Goal: Task Accomplishment & Management: Manage account settings

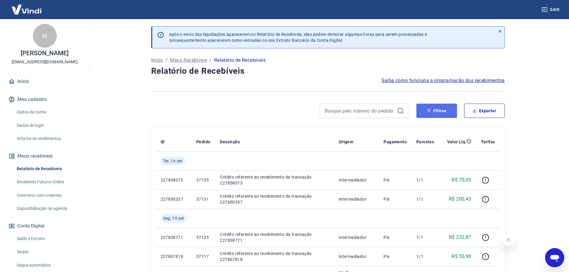
click at [447, 118] on button "Filtros" at bounding box center [436, 111] width 41 height 14
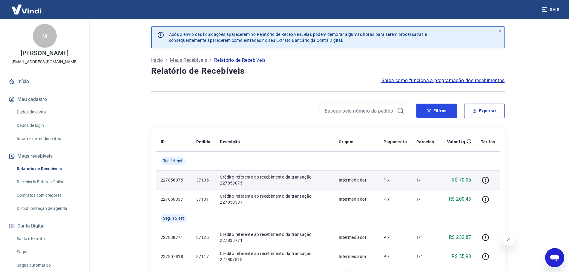
click at [441, 109] on button "Filtros" at bounding box center [436, 111] width 41 height 14
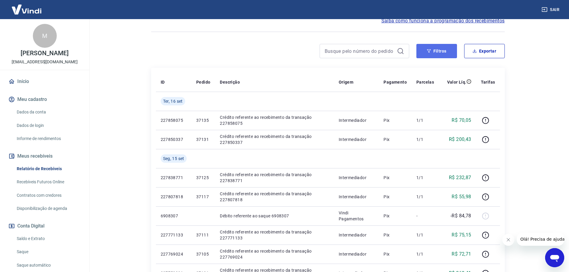
click at [437, 52] on button "Filtros" at bounding box center [436, 51] width 41 height 14
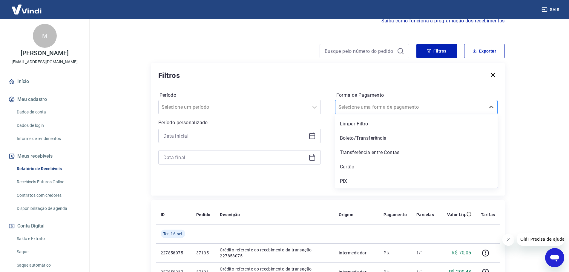
click at [357, 114] on div "Selecione uma forma de pagamento" at bounding box center [416, 107] width 162 height 14
click at [344, 166] on div "Cartão" at bounding box center [416, 167] width 162 height 12
click at [197, 130] on div at bounding box center [239, 136] width 162 height 14
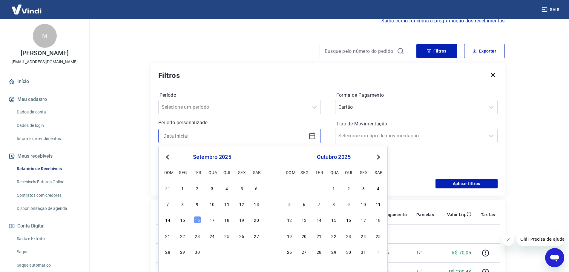
click at [193, 137] on input at bounding box center [234, 135] width 143 height 9
click at [199, 220] on div "16" at bounding box center [197, 219] width 7 height 7
type input "[DATE]"
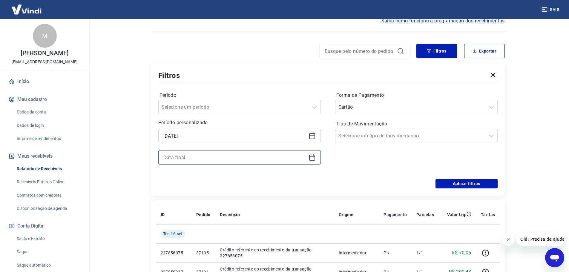
click at [195, 159] on input at bounding box center [234, 157] width 143 height 9
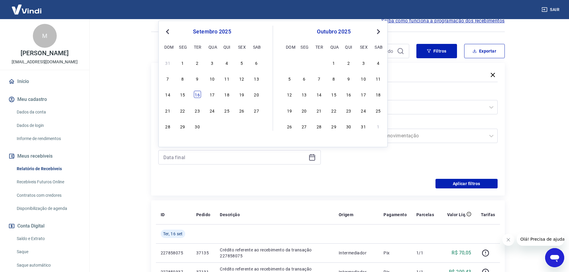
click at [200, 93] on div "16" at bounding box center [197, 94] width 7 height 7
type input "[DATE]"
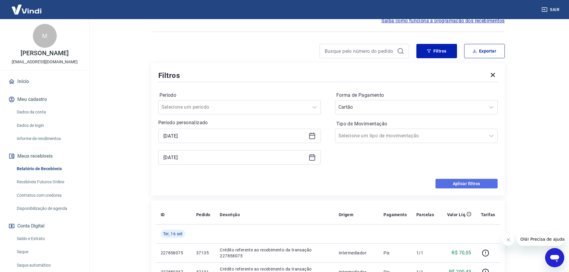
click at [453, 183] on button "Aplicar filtros" at bounding box center [467, 184] width 62 height 10
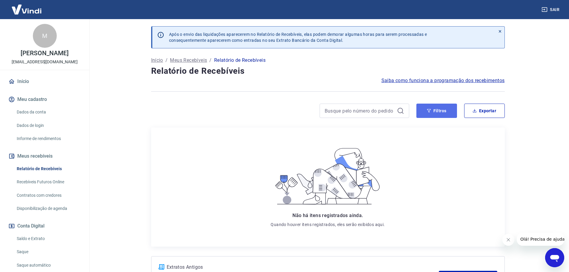
click at [445, 108] on button "Filtros" at bounding box center [436, 111] width 41 height 14
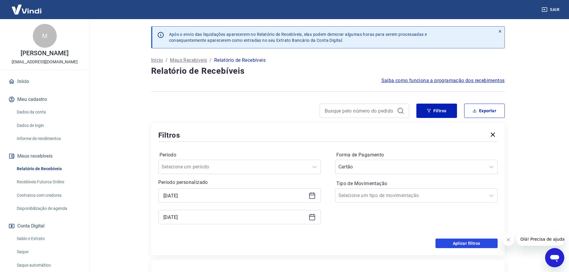
drag, startPoint x: 470, startPoint y: 240, endPoint x: 396, endPoint y: 160, distance: 109.1
click at [470, 240] on button "Aplicar filtros" at bounding box center [467, 244] width 62 height 10
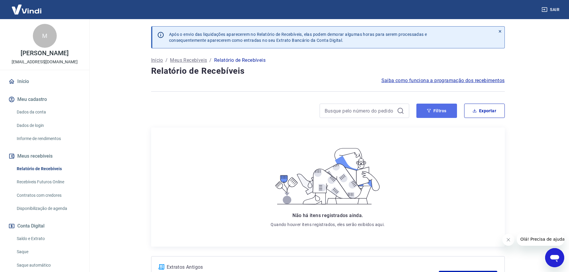
click at [430, 110] on icon "button" at bounding box center [429, 111] width 4 height 4
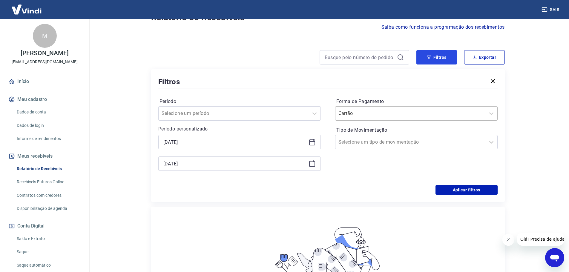
scroll to position [60, 0]
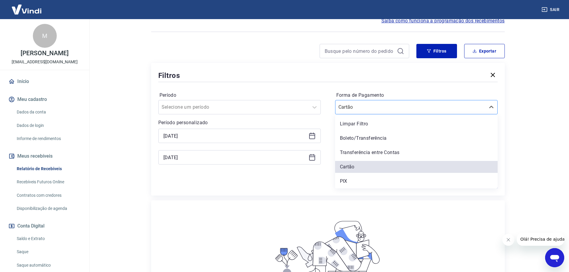
click at [361, 102] on div "Cartão" at bounding box center [410, 107] width 150 height 11
click at [345, 182] on div "PIX" at bounding box center [416, 181] width 162 height 12
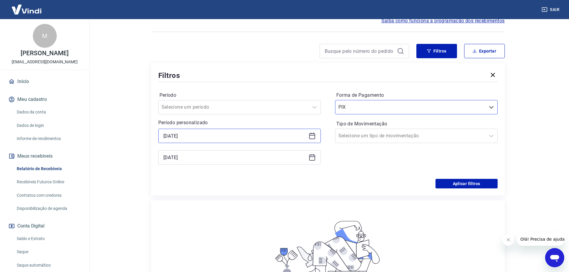
click at [211, 134] on input "[DATE]" at bounding box center [234, 135] width 143 height 9
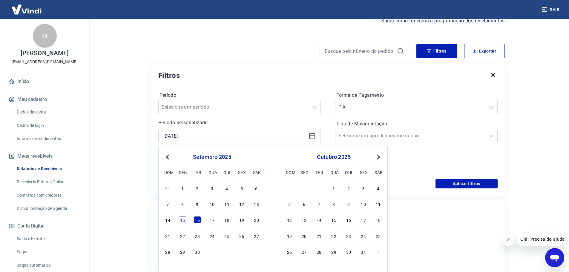
click at [184, 220] on div "15" at bounding box center [182, 219] width 7 height 7
type input "[DATE]"
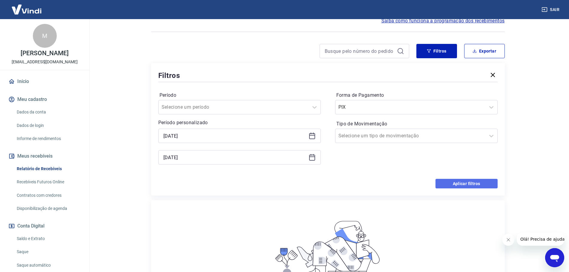
click at [460, 184] on button "Aplicar filtros" at bounding box center [467, 184] width 62 height 10
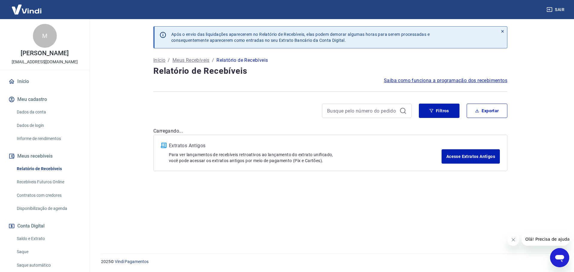
click at [515, 240] on div at bounding box center [538, 239] width 62 height 13
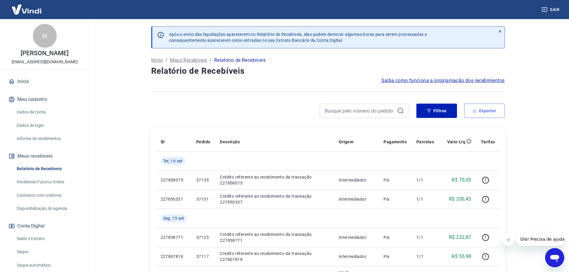
click at [479, 115] on button "Exportar" at bounding box center [484, 111] width 41 height 14
type input "[DATE]"
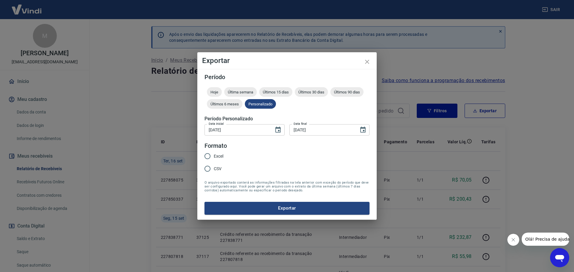
click at [217, 154] on span "Excel" at bounding box center [219, 156] width 10 height 6
click at [214, 154] on input "Excel" at bounding box center [207, 156] width 13 height 13
radio input "true"
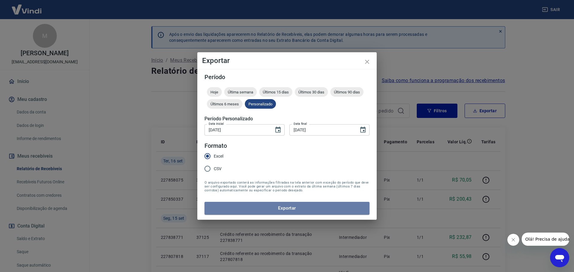
drag, startPoint x: 237, startPoint y: 211, endPoint x: 237, endPoint y: 207, distance: 4.2
click at [236, 211] on button "Exportar" at bounding box center [286, 208] width 165 height 13
